Goal: Transaction & Acquisition: Book appointment/travel/reservation

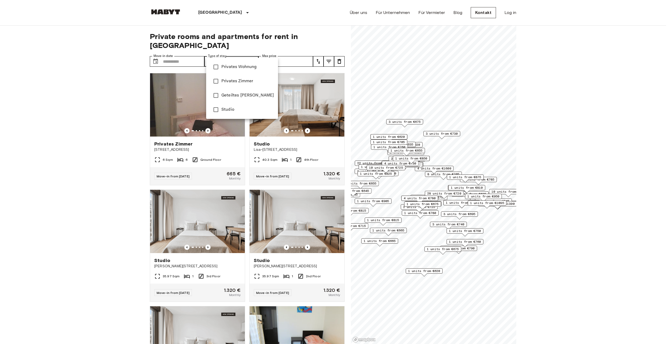
click at [102, 68] on div at bounding box center [337, 172] width 674 height 344
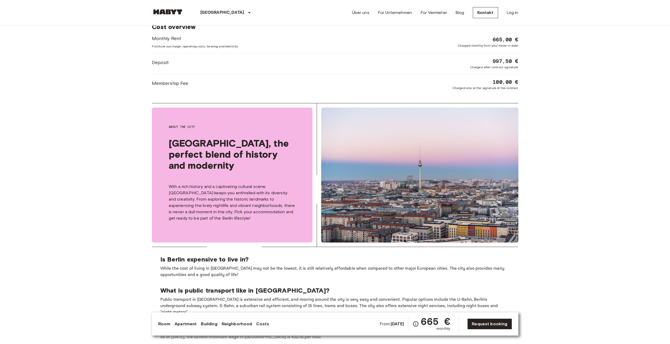
scroll to position [472, 0]
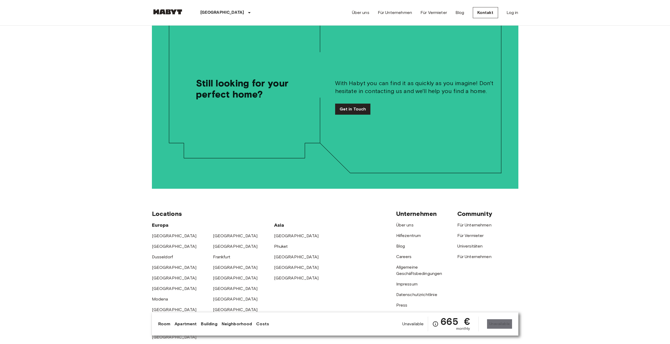
scroll to position [1052, 0]
